Goal: Find specific page/section: Find specific page/section

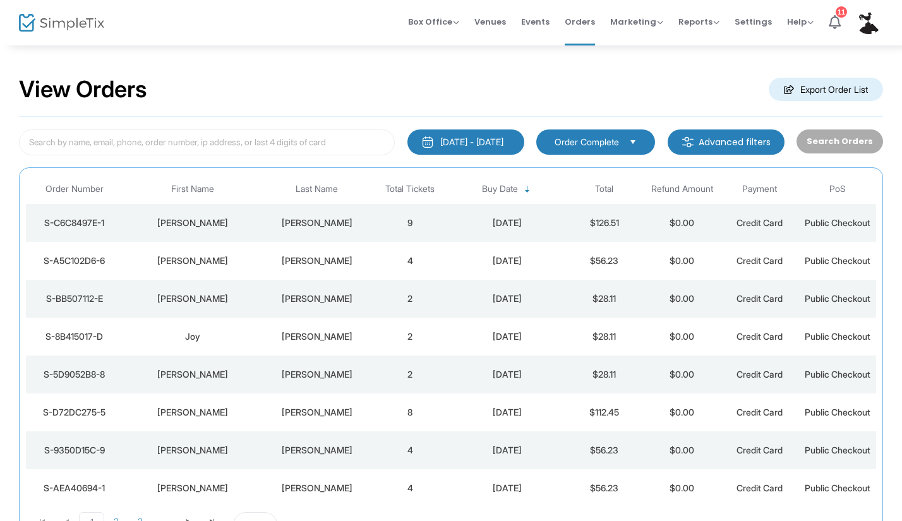
click at [540, 20] on span "Events" at bounding box center [535, 22] width 28 height 32
